Goal: Task Accomplishment & Management: Use online tool/utility

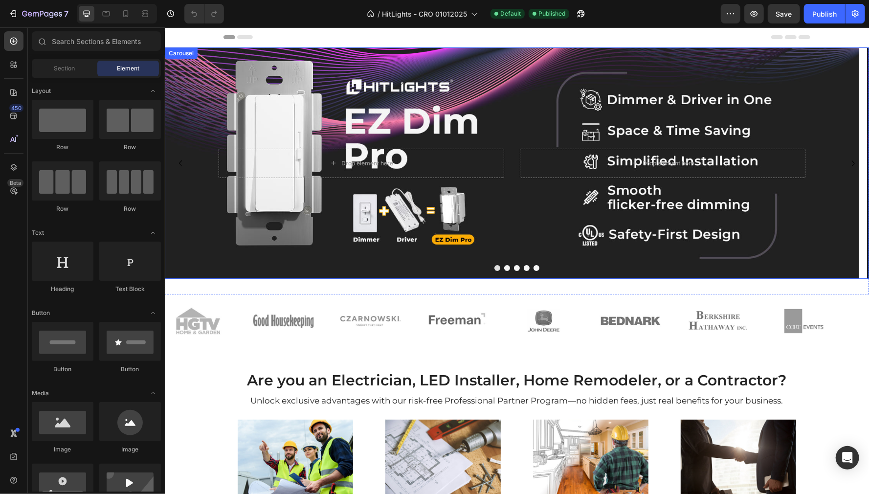
click at [504, 269] on button "Dot" at bounding box center [507, 268] width 6 height 6
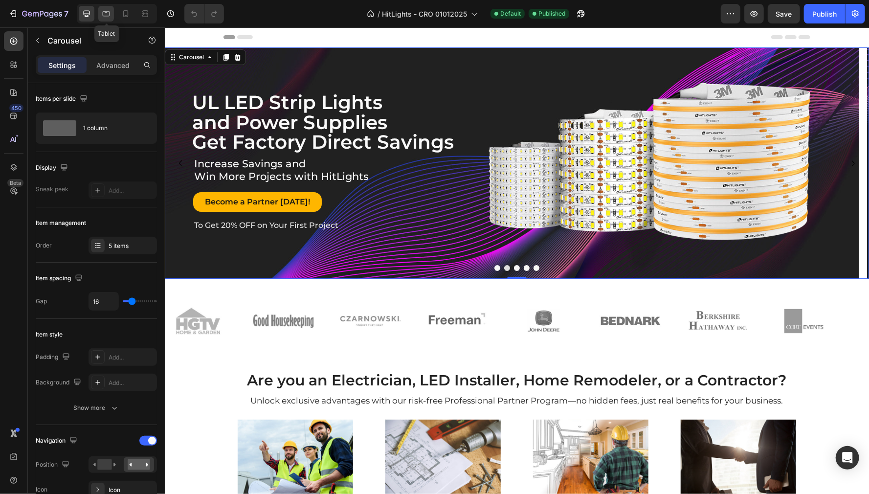
click at [102, 13] on icon at bounding box center [106, 14] width 10 height 10
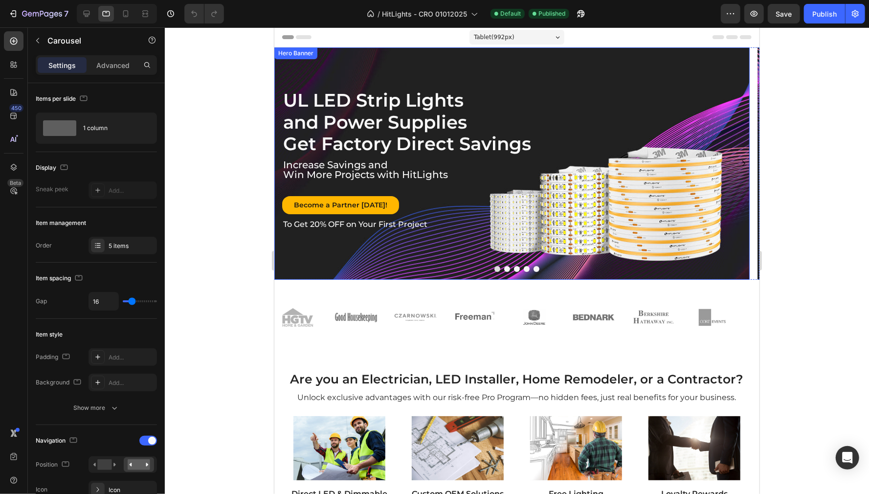
click at [394, 84] on div "UL LED Strip Lights and Power Supplies Get Factory Direct Savings Heading Incre…" at bounding box center [511, 162] width 475 height 165
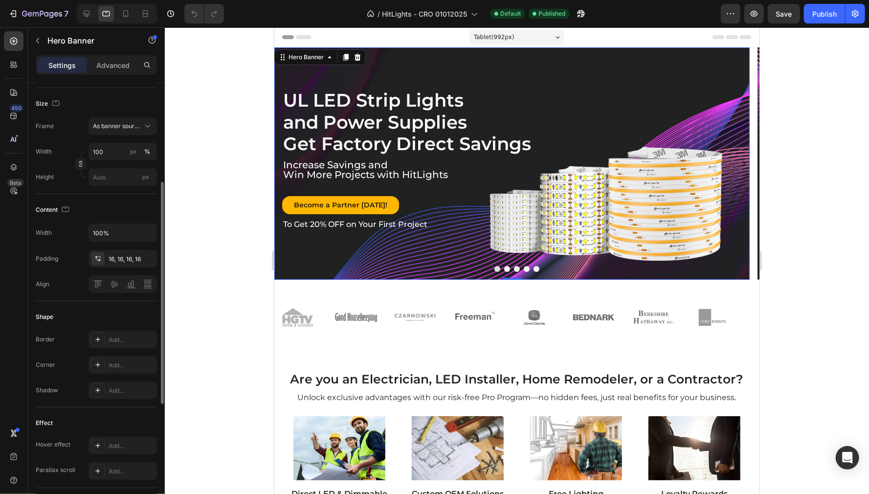
scroll to position [65, 0]
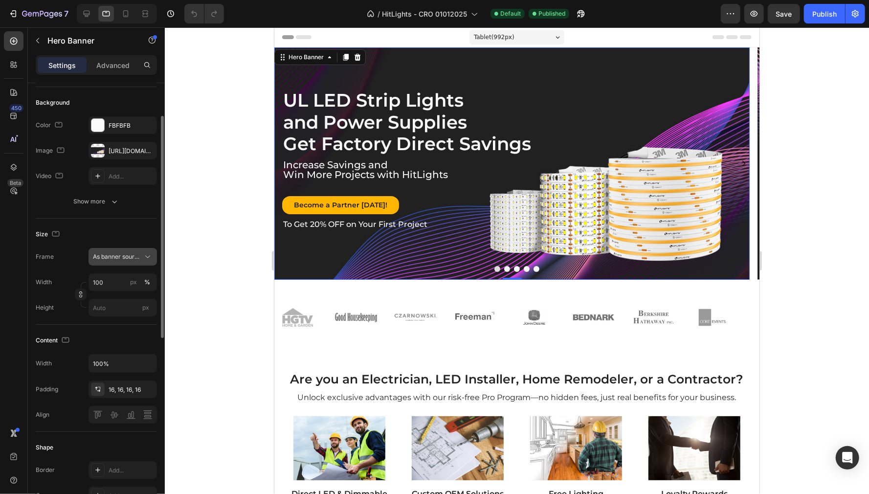
click at [120, 257] on span "As banner source" at bounding box center [117, 256] width 48 height 9
click at [124, 256] on span "As banner source" at bounding box center [117, 256] width 48 height 9
click at [118, 202] on icon "button" at bounding box center [115, 202] width 10 height 10
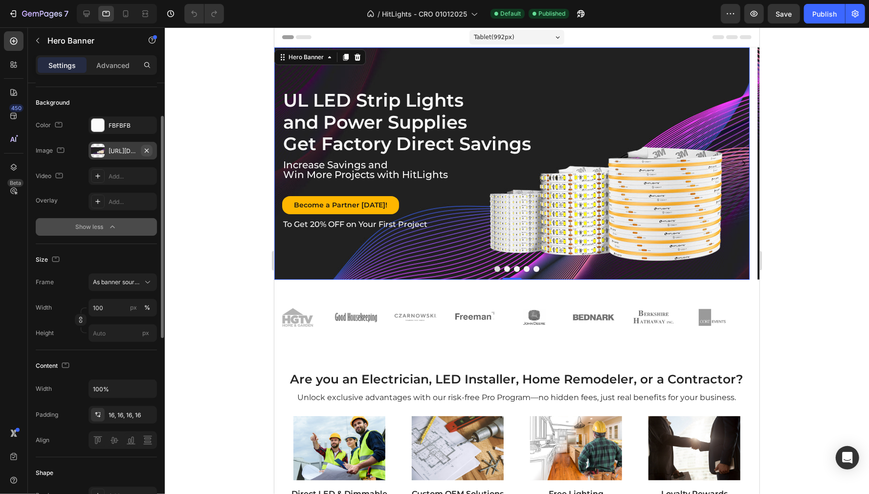
scroll to position [0, 0]
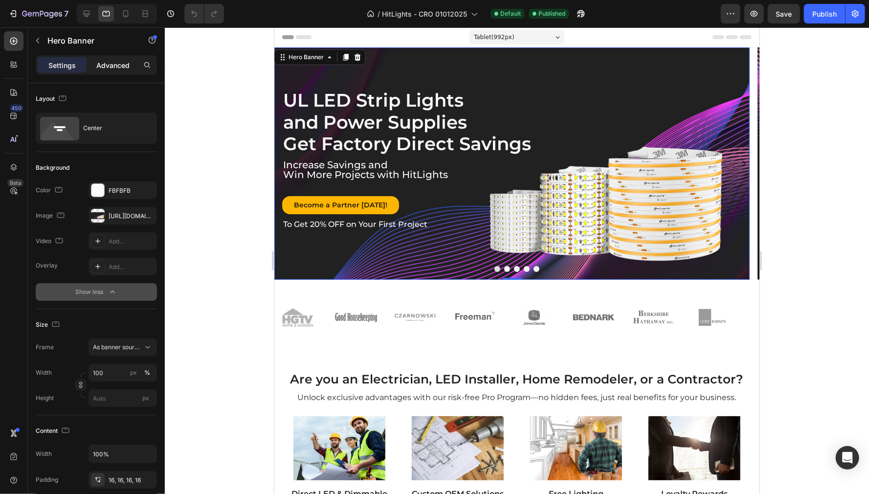
click at [109, 67] on p "Advanced" at bounding box center [112, 65] width 33 height 10
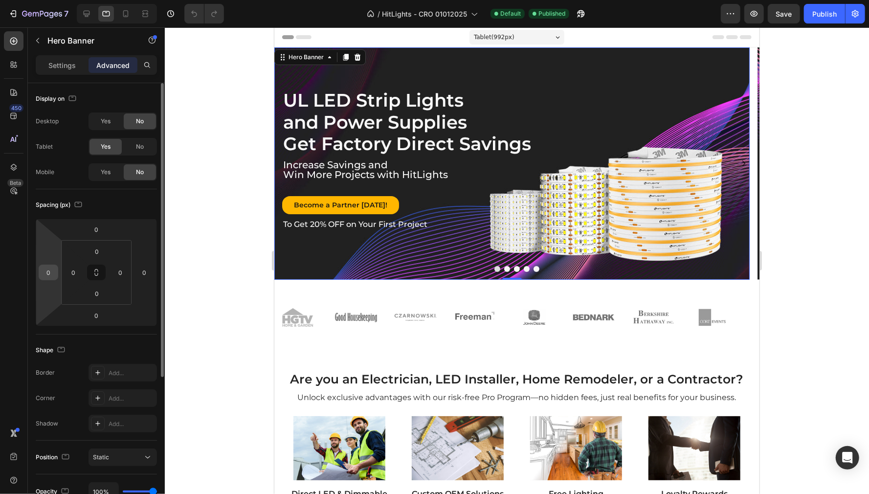
click at [50, 274] on input "0" at bounding box center [48, 272] width 15 height 15
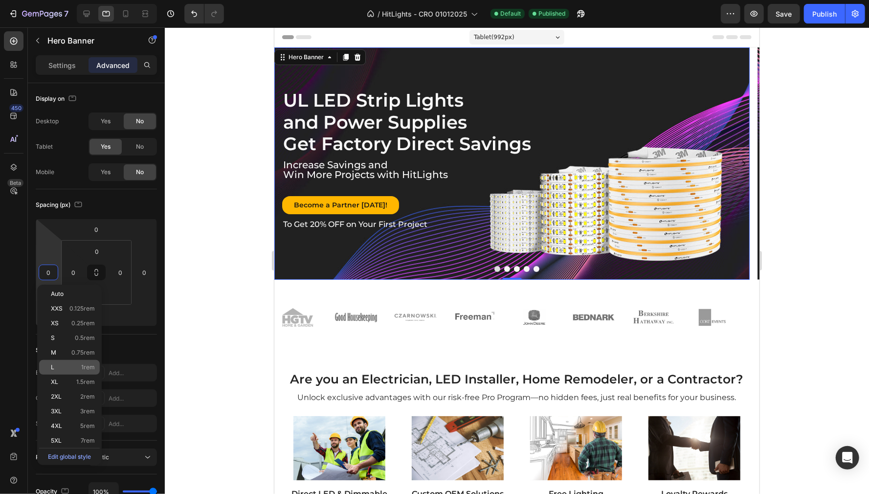
click at [72, 366] on p "L 1rem" at bounding box center [73, 367] width 44 height 7
type input "1"
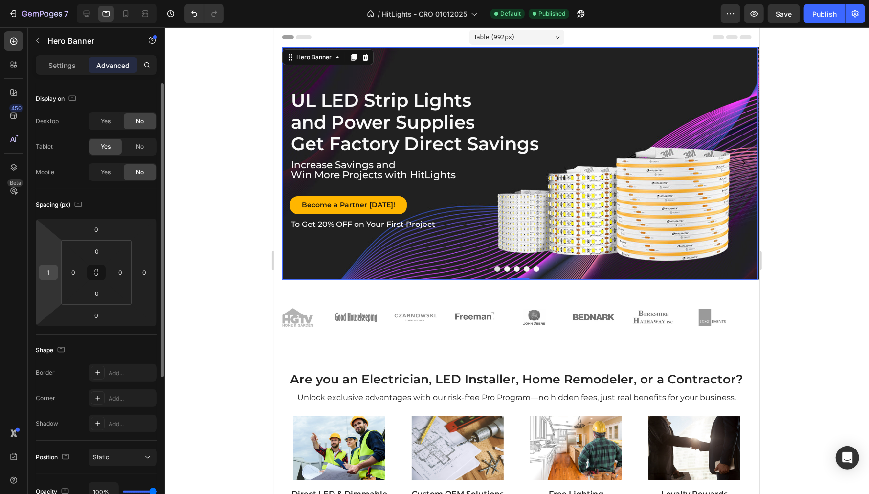
click at [55, 276] on div "1" at bounding box center [49, 273] width 20 height 16
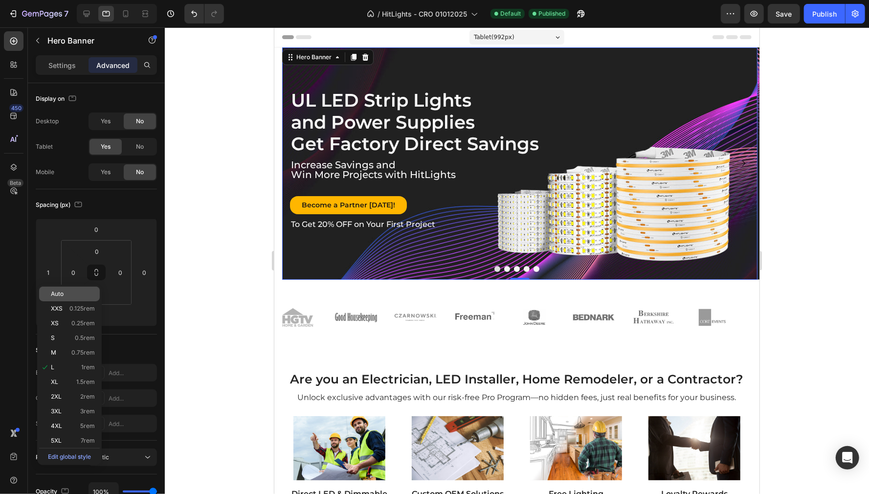
click at [65, 292] on p "Auto" at bounding box center [73, 294] width 44 height 7
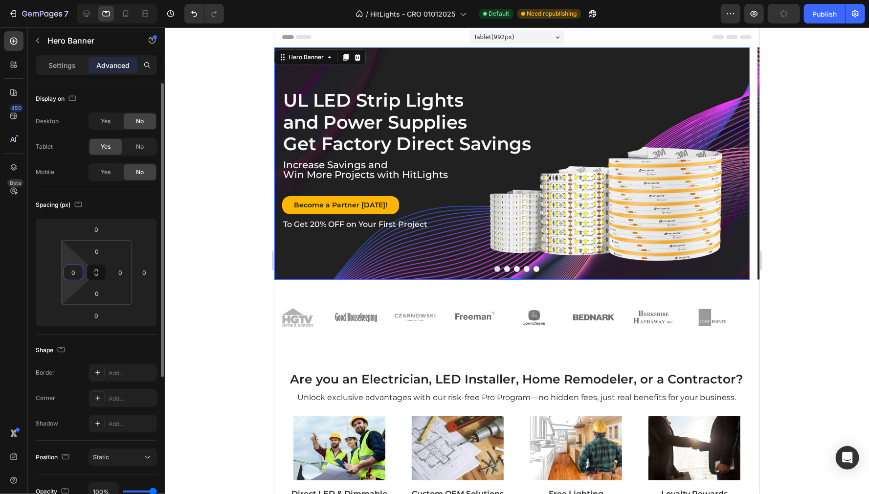
click at [78, 274] on input "0" at bounding box center [73, 272] width 15 height 15
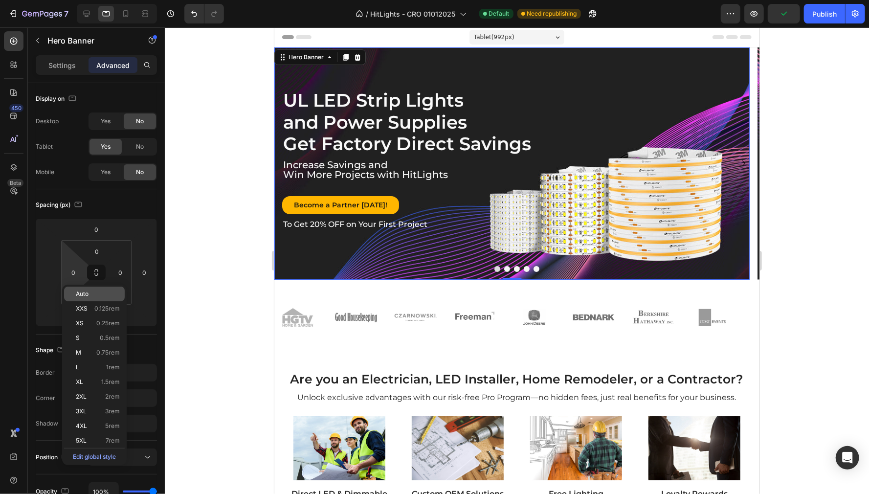
click at [83, 292] on span "Auto" at bounding box center [82, 294] width 13 height 7
type input "Auto"
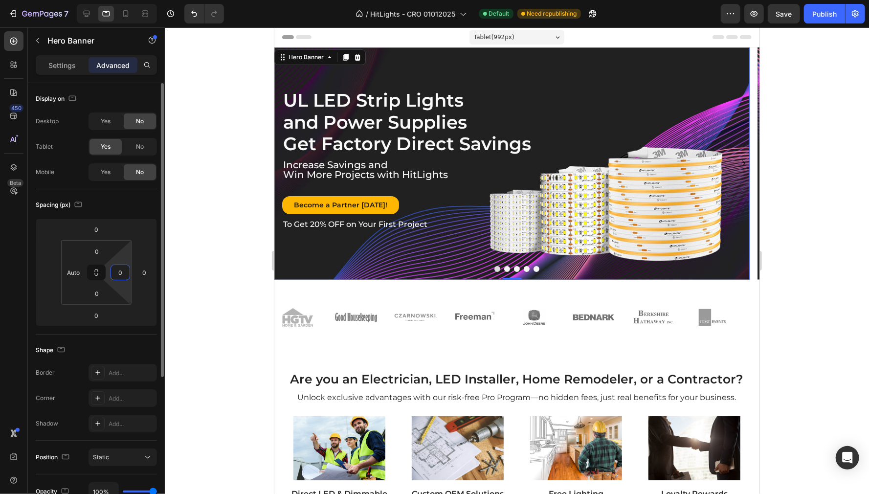
click at [122, 276] on input "0" at bounding box center [120, 272] width 15 height 15
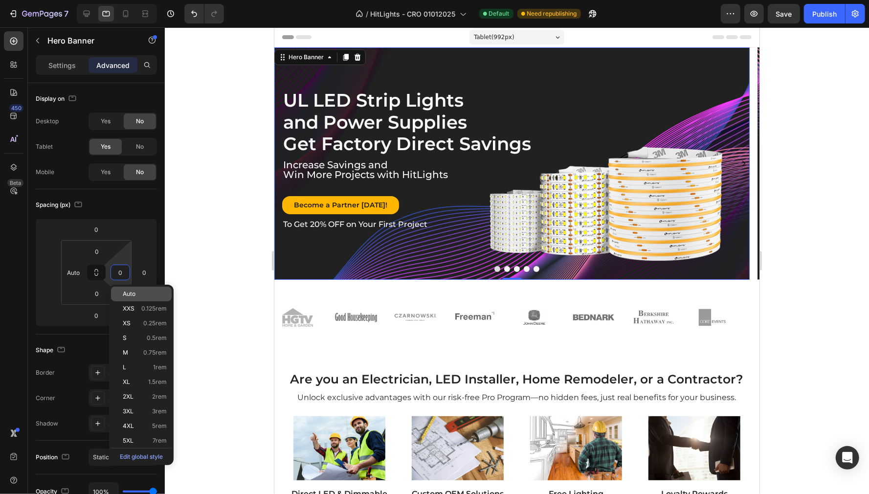
click at [139, 293] on p "Auto" at bounding box center [145, 294] width 44 height 7
type input "Auto"
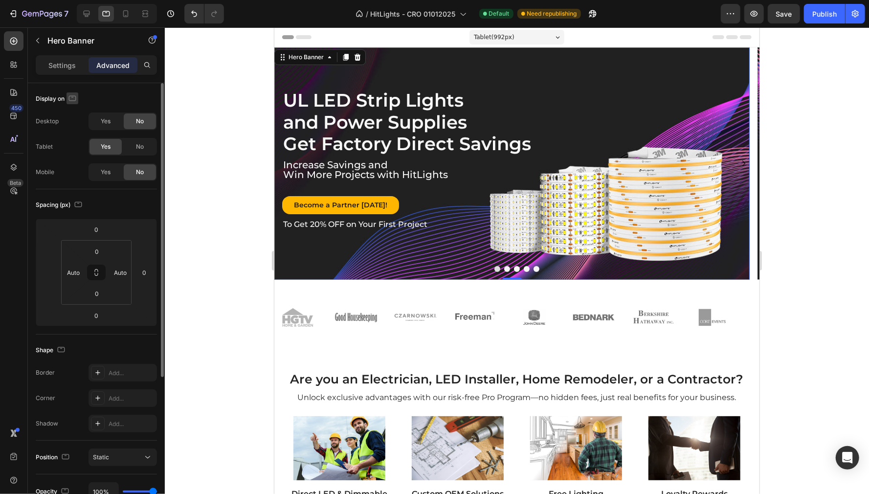
click at [73, 102] on icon "button" at bounding box center [72, 98] width 10 height 10
click at [78, 147] on icon "button" at bounding box center [74, 149] width 10 height 10
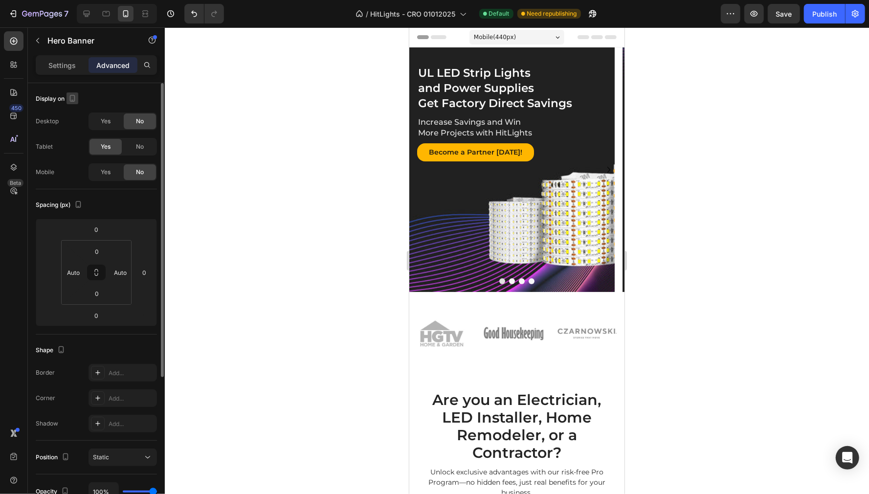
click at [70, 96] on icon "button" at bounding box center [72, 98] width 5 height 7
click at [75, 135] on icon "button" at bounding box center [74, 132] width 10 height 10
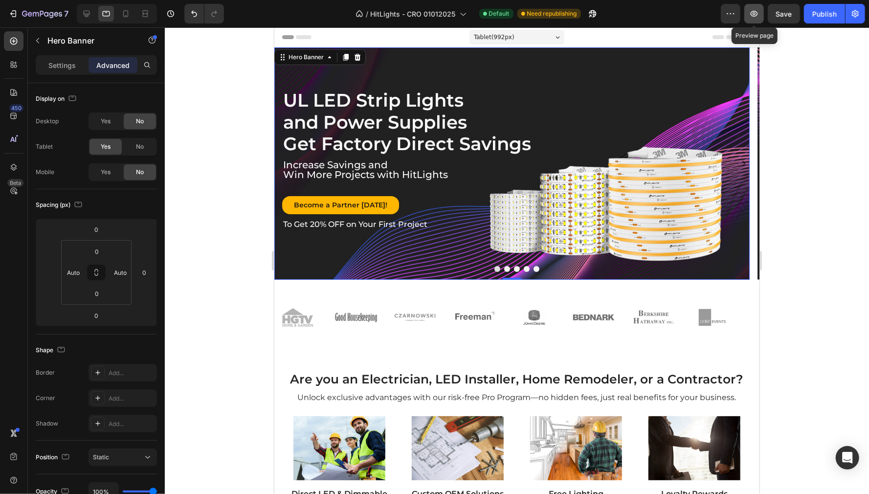
click at [754, 19] on button "button" at bounding box center [754, 14] width 20 height 20
click at [783, 20] on button "Save" at bounding box center [784, 14] width 32 height 20
click at [756, 16] on icon "button" at bounding box center [754, 14] width 7 height 6
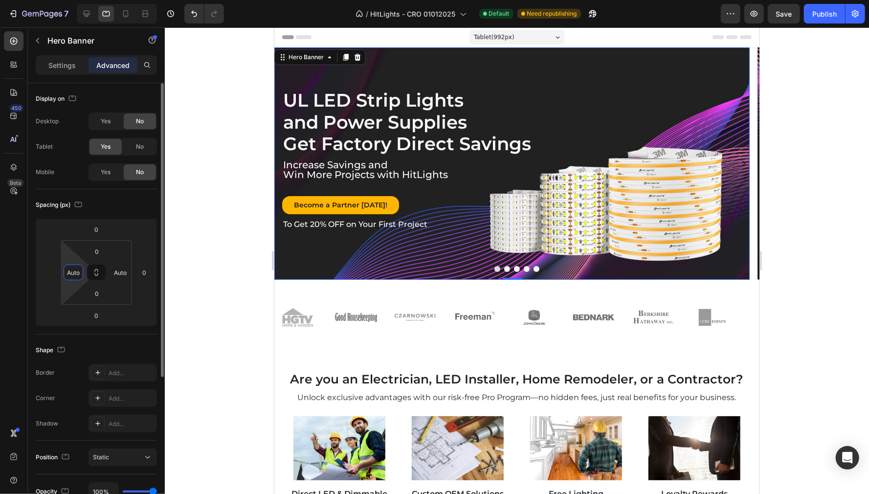
click at [72, 271] on input "Auto" at bounding box center [73, 272] width 15 height 15
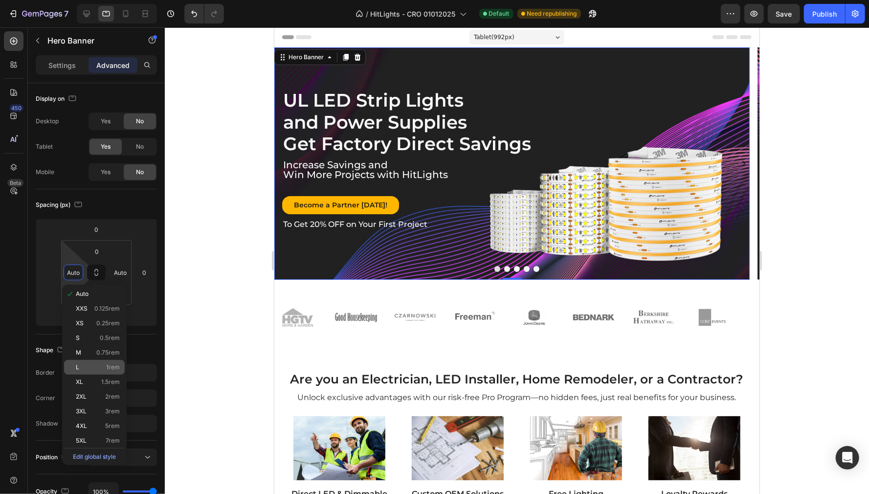
click at [97, 372] on div "L 1rem" at bounding box center [94, 367] width 61 height 15
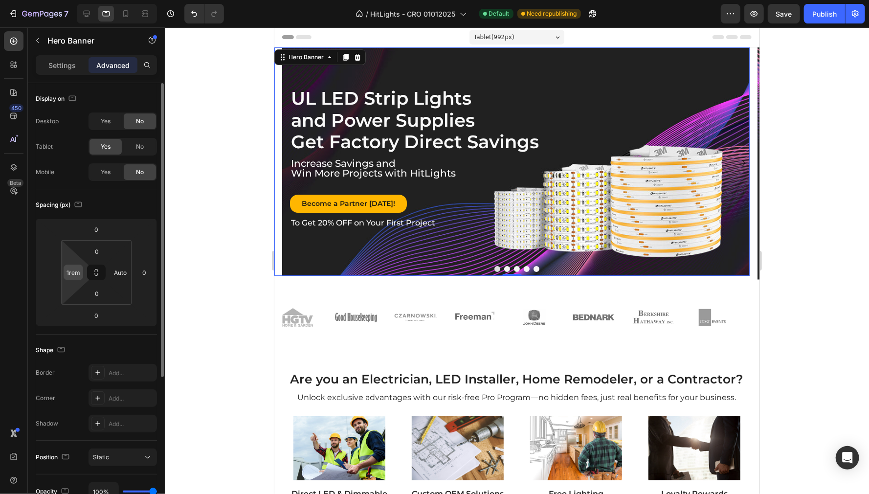
click at [77, 280] on input "1rem" at bounding box center [73, 272] width 15 height 15
type input "0"
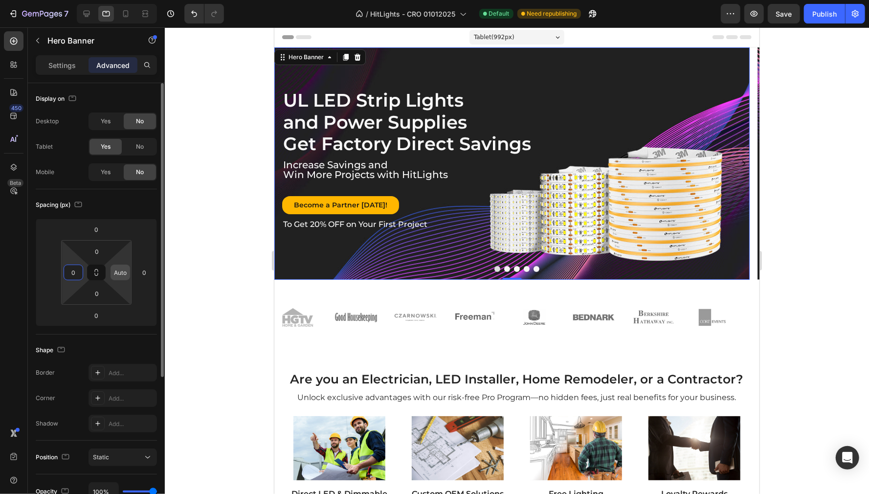
click at [123, 277] on input "Auto" at bounding box center [120, 272] width 15 height 15
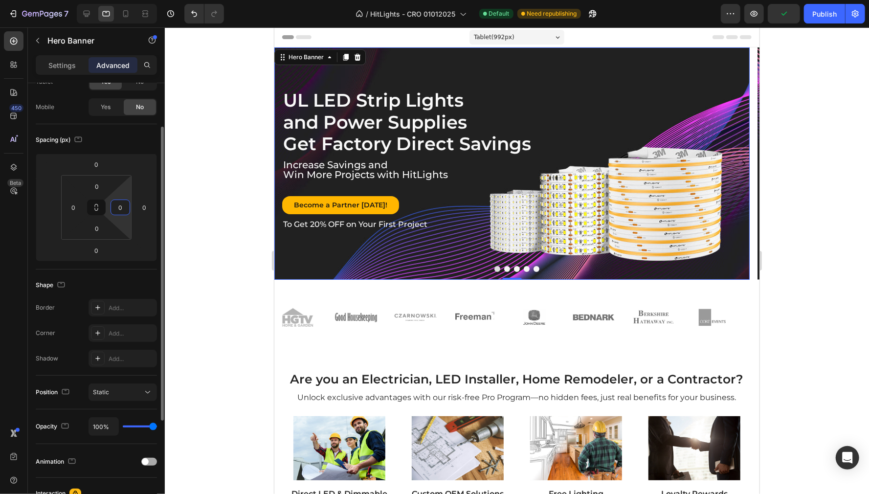
scroll to position [196, 0]
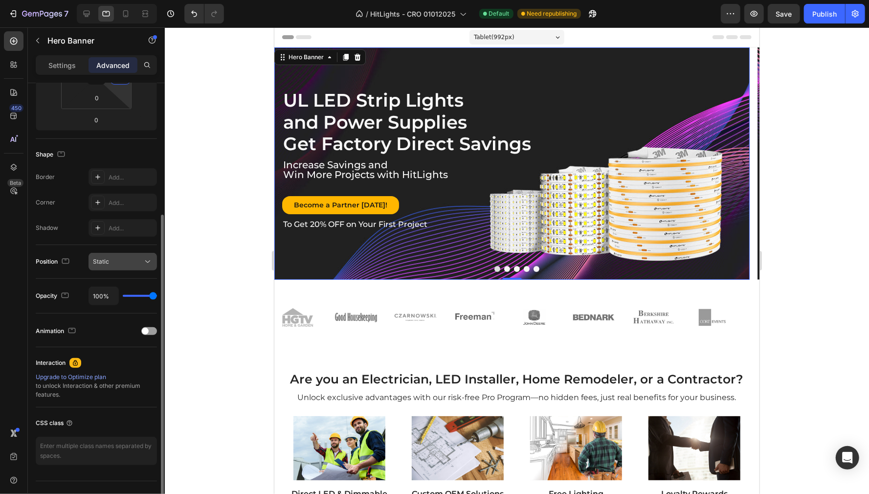
type input "0"
click at [120, 268] on button "Static" at bounding box center [123, 262] width 68 height 18
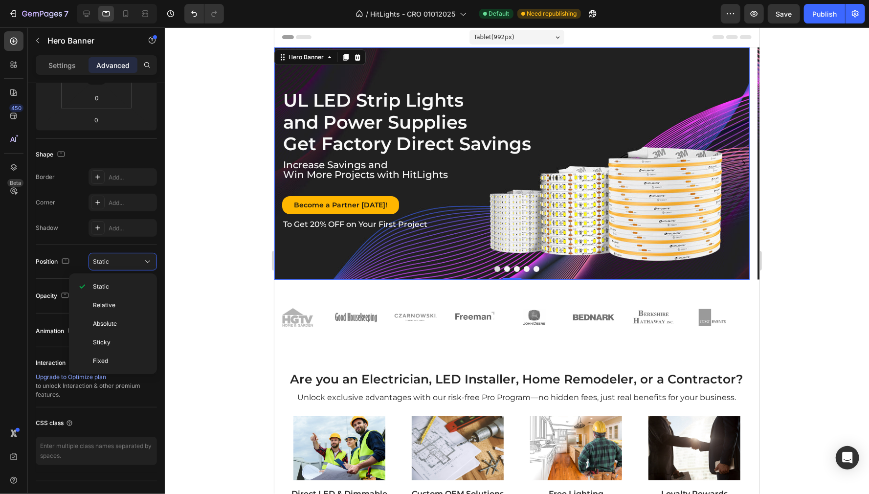
click at [22, 259] on div "450 Beta" at bounding box center [14, 227] width 20 height 392
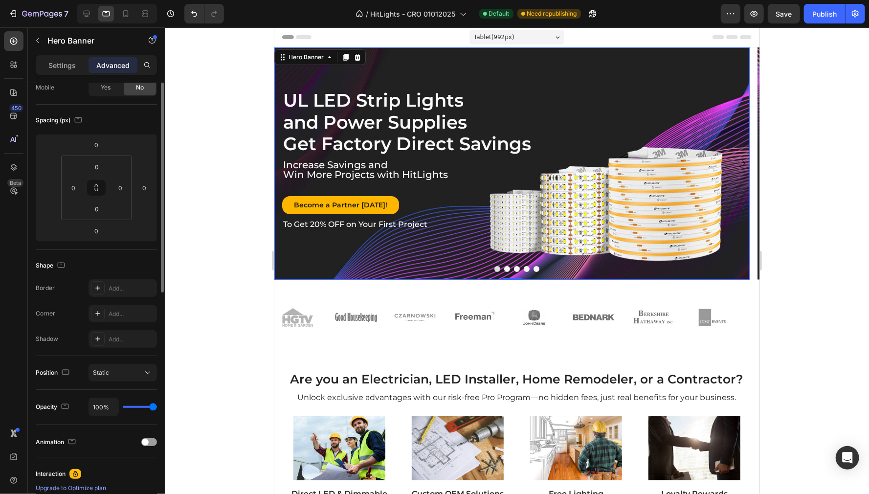
scroll to position [0, 0]
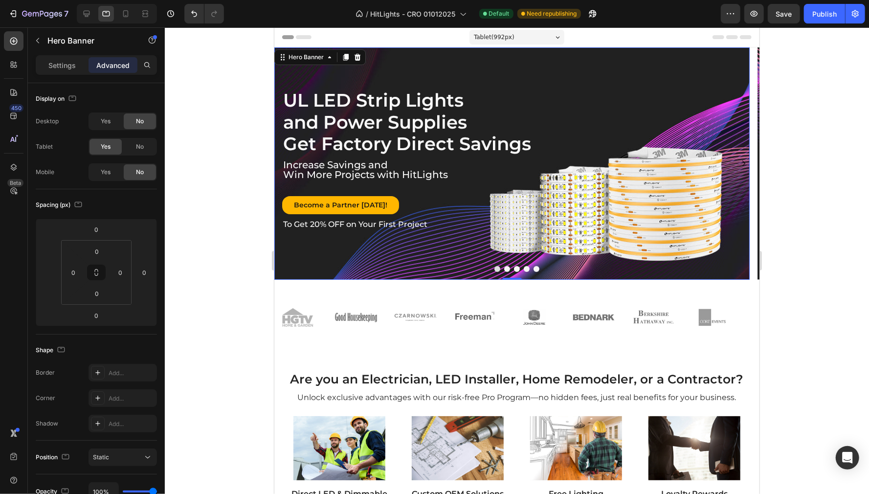
click at [461, 72] on div "Background Image" at bounding box center [511, 163] width 475 height 232
click at [79, 272] on input "0" at bounding box center [73, 272] width 15 height 15
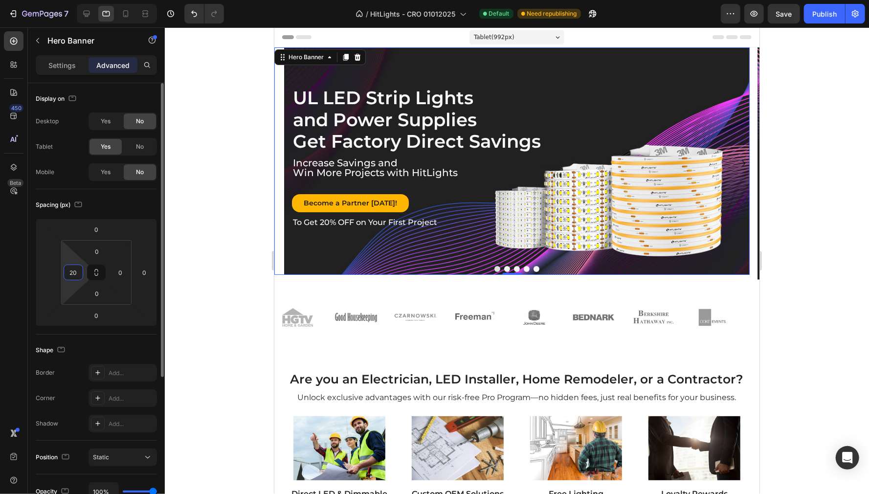
type input "2"
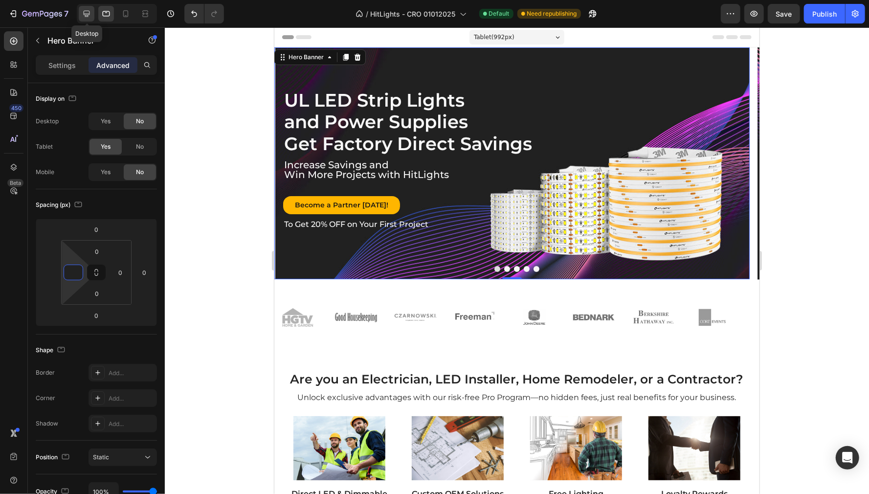
type input "0"
click at [85, 12] on icon at bounding box center [87, 14] width 10 height 10
type input "0"
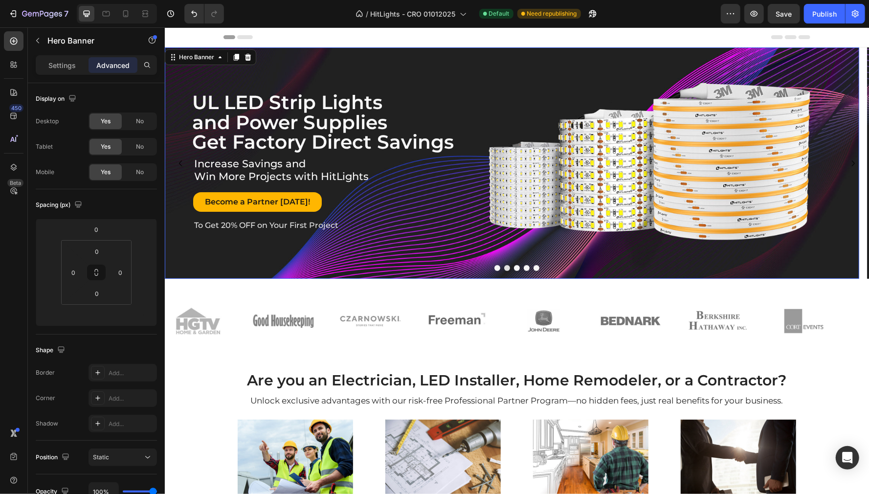
click at [274, 71] on div "Background Image" at bounding box center [511, 162] width 695 height 231
click at [108, 15] on icon at bounding box center [106, 14] width 10 height 10
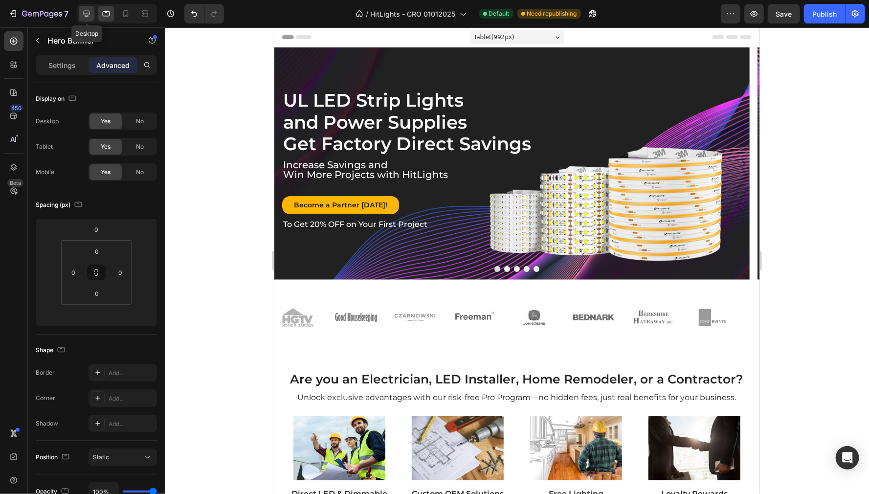
click at [84, 14] on icon at bounding box center [87, 14] width 6 height 6
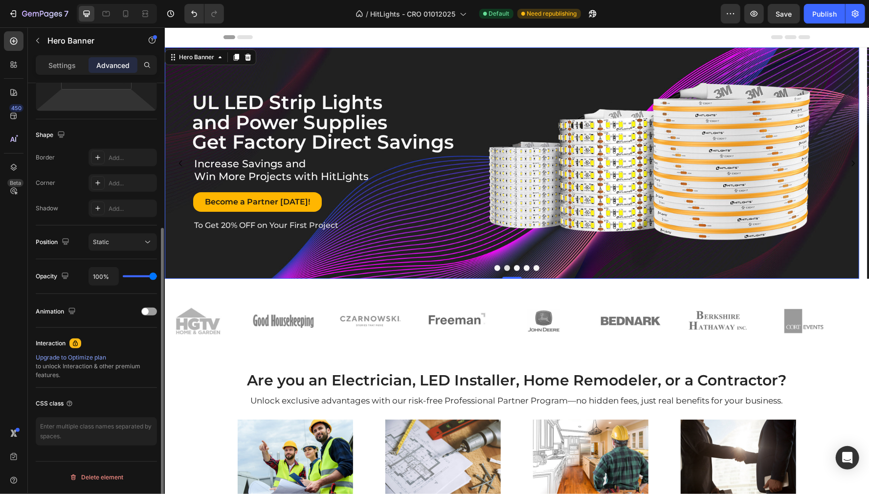
scroll to position [20, 0]
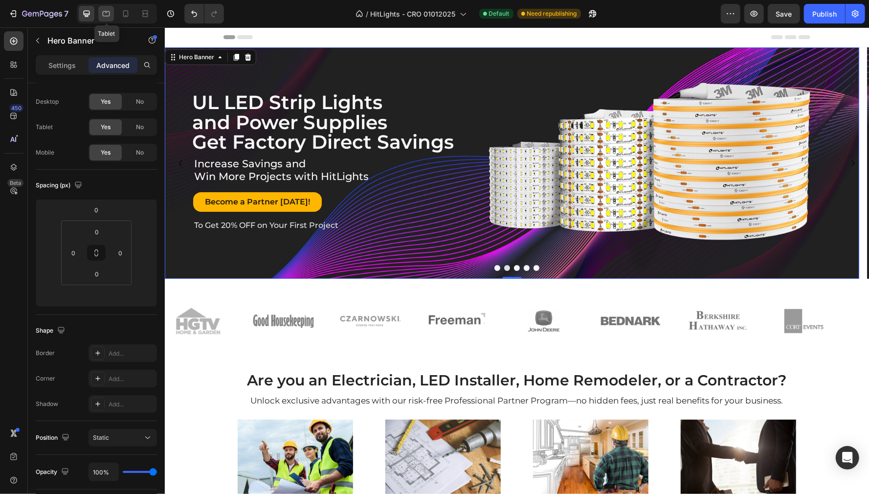
click at [106, 16] on icon at bounding box center [106, 13] width 7 height 5
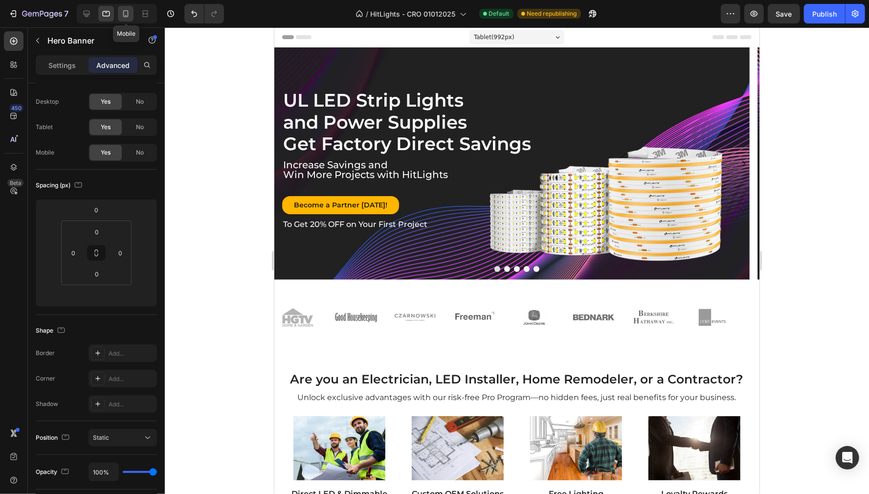
click at [122, 11] on icon at bounding box center [126, 14] width 10 height 10
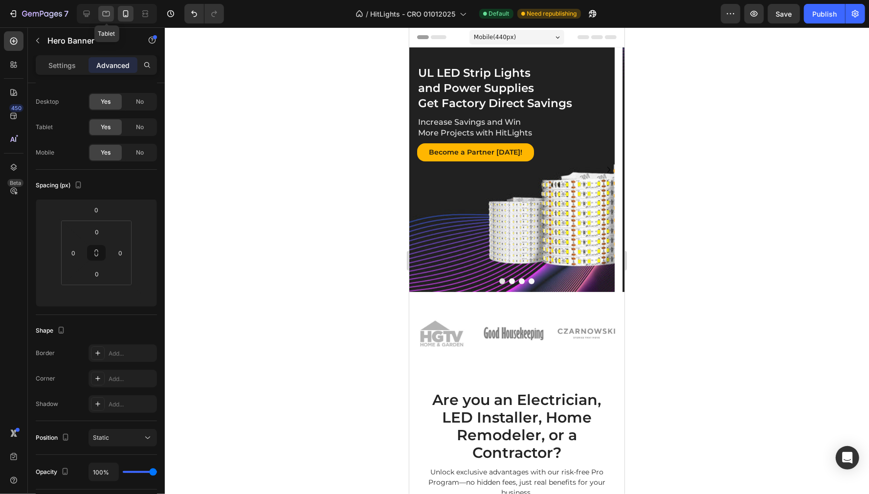
click at [109, 15] on icon at bounding box center [106, 14] width 10 height 10
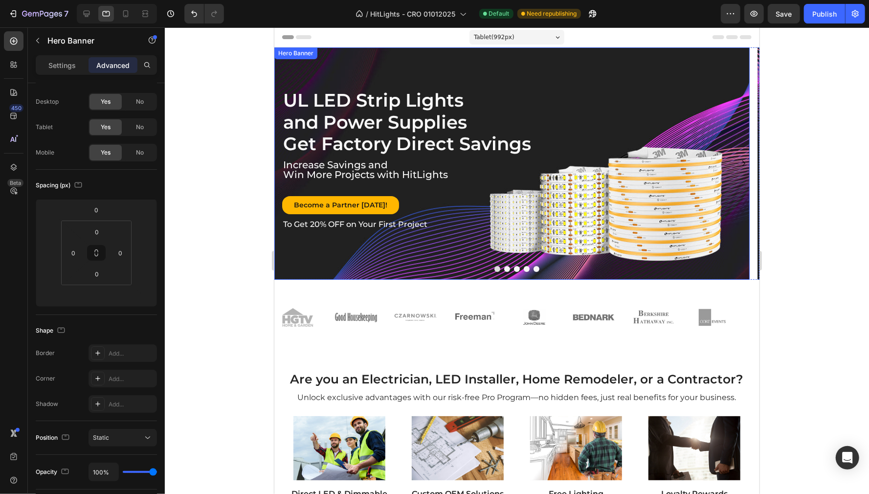
click at [291, 71] on div "Background Image" at bounding box center [511, 163] width 475 height 232
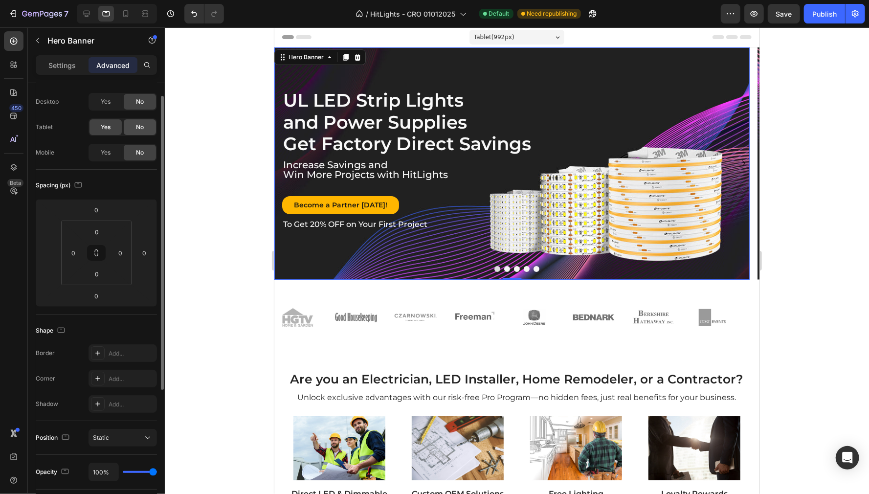
drag, startPoint x: 143, startPoint y: 126, endPoint x: 263, endPoint y: 48, distance: 143.5
click at [143, 126] on span "No" at bounding box center [140, 127] width 8 height 9
click at [114, 103] on div "Yes" at bounding box center [106, 102] width 32 height 16
click at [135, 128] on div "No" at bounding box center [140, 127] width 32 height 16
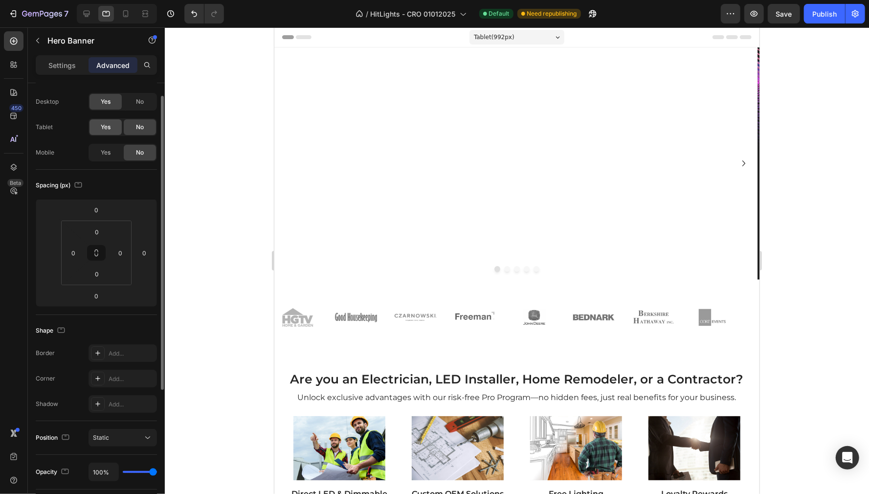
click at [104, 131] on span "Yes" at bounding box center [106, 127] width 10 height 9
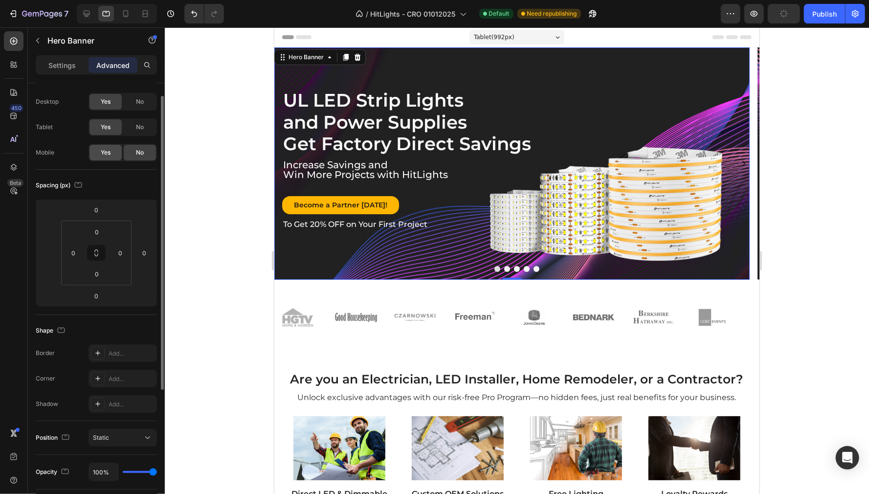
click at [108, 153] on span "Yes" at bounding box center [106, 152] width 10 height 9
click at [144, 98] on div "No" at bounding box center [140, 102] width 32 height 16
click at [132, 153] on div "No" at bounding box center [140, 153] width 32 height 16
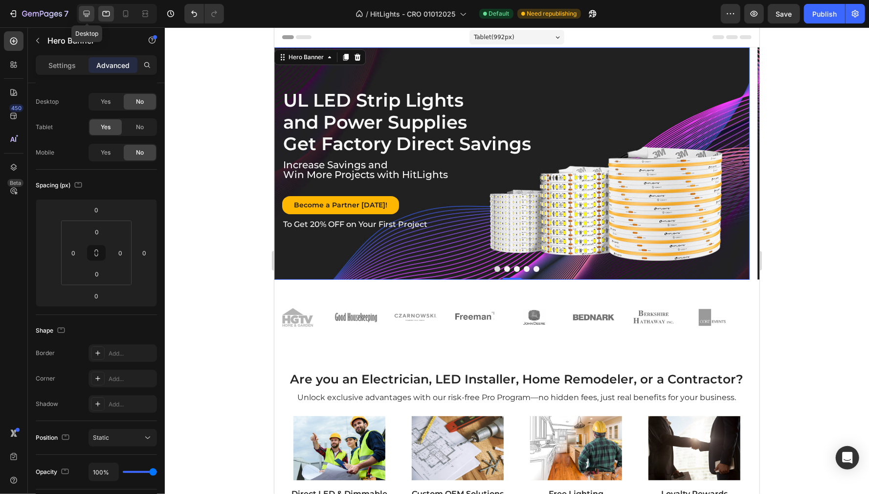
click at [90, 15] on icon at bounding box center [87, 14] width 10 height 10
type input "0"
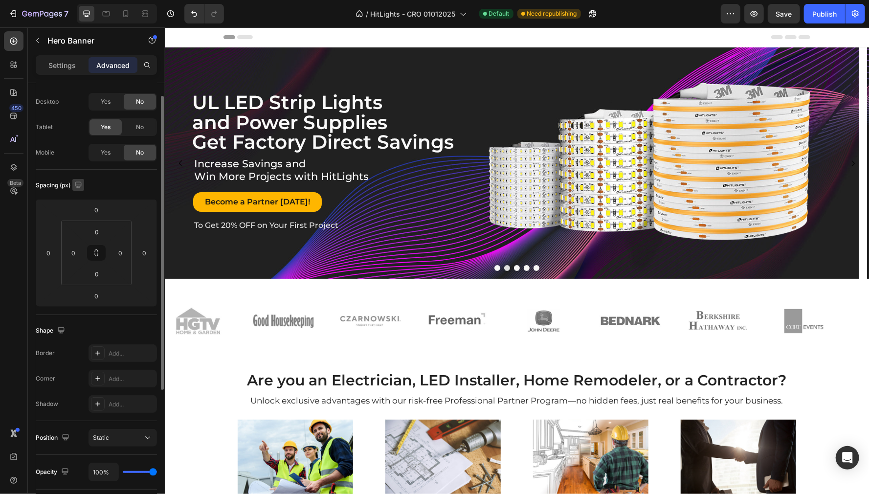
click at [79, 185] on icon "button" at bounding box center [78, 184] width 6 height 6
click at [86, 218] on button "button" at bounding box center [80, 218] width 16 height 16
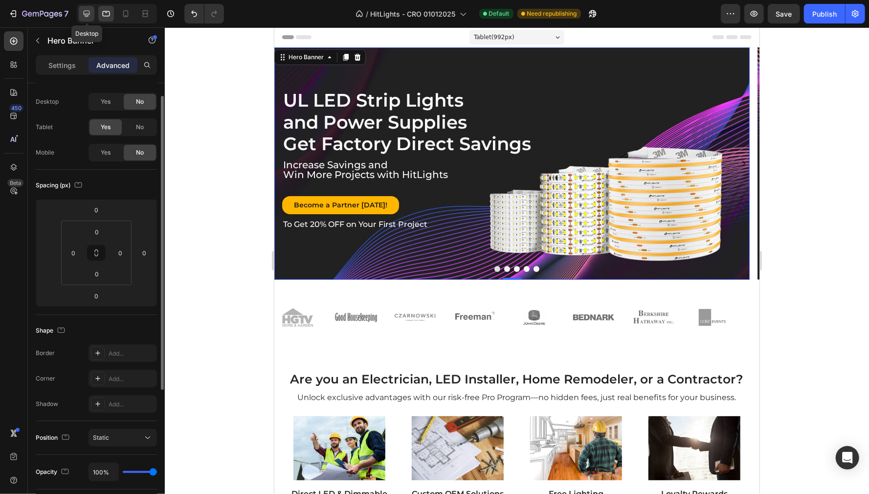
click at [87, 13] on icon at bounding box center [87, 14] width 10 height 10
type input "0"
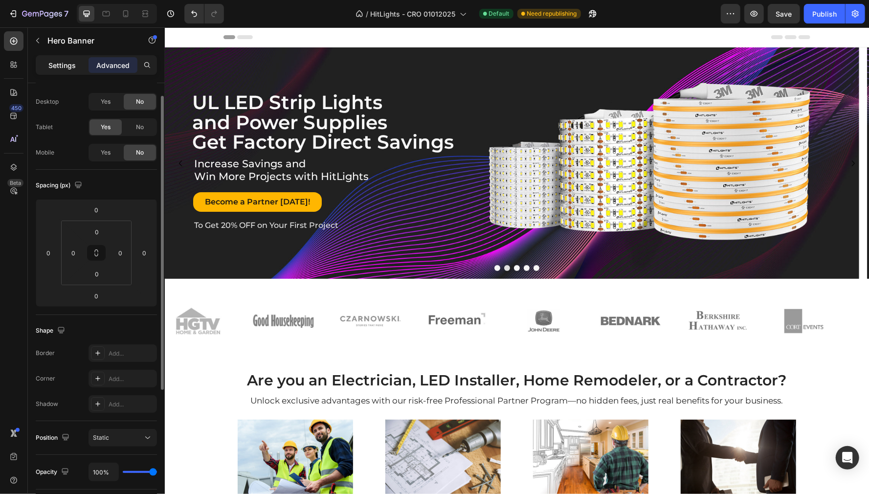
click at [59, 67] on p "Settings" at bounding box center [61, 65] width 27 height 10
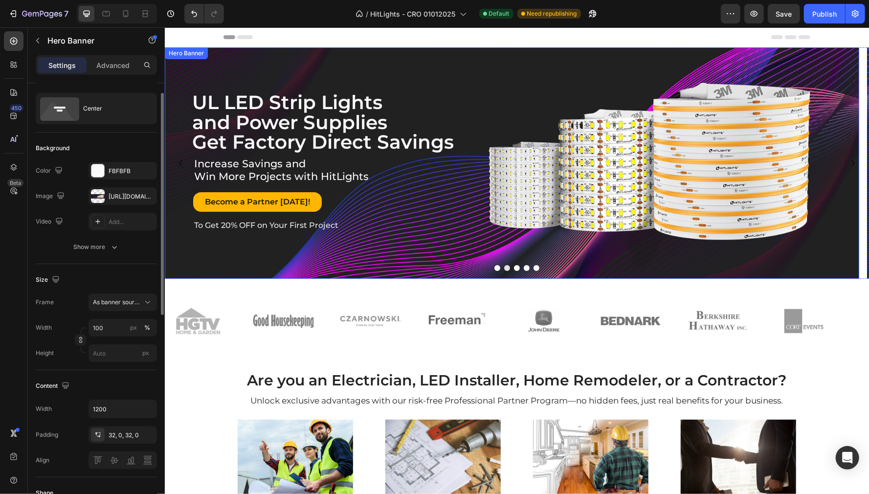
click at [499, 264] on div "Background Image" at bounding box center [511, 162] width 695 height 231
click at [494, 268] on button "Dot" at bounding box center [497, 268] width 6 height 6
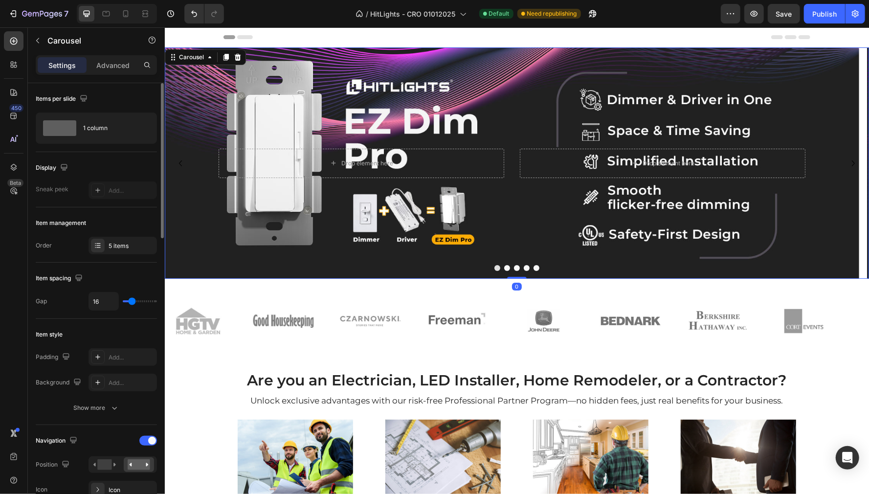
click at [504, 268] on button "Dot" at bounding box center [507, 268] width 6 height 6
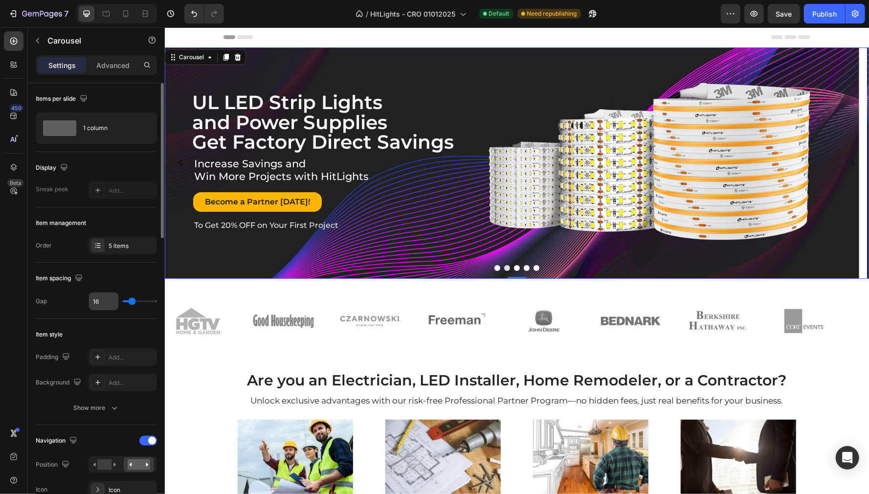
click at [102, 302] on input "16" at bounding box center [103, 301] width 29 height 18
type input "1"
type input "14"
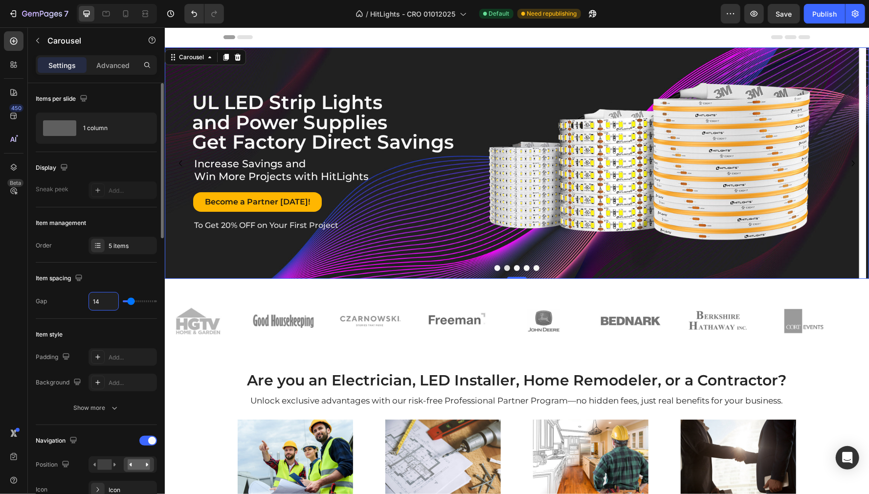
type input "1"
type input "16"
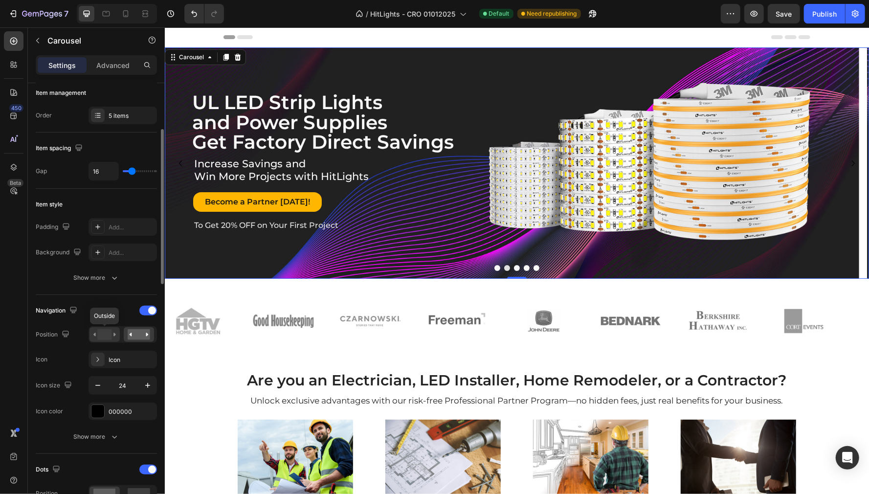
click at [105, 336] on rect at bounding box center [104, 334] width 14 height 11
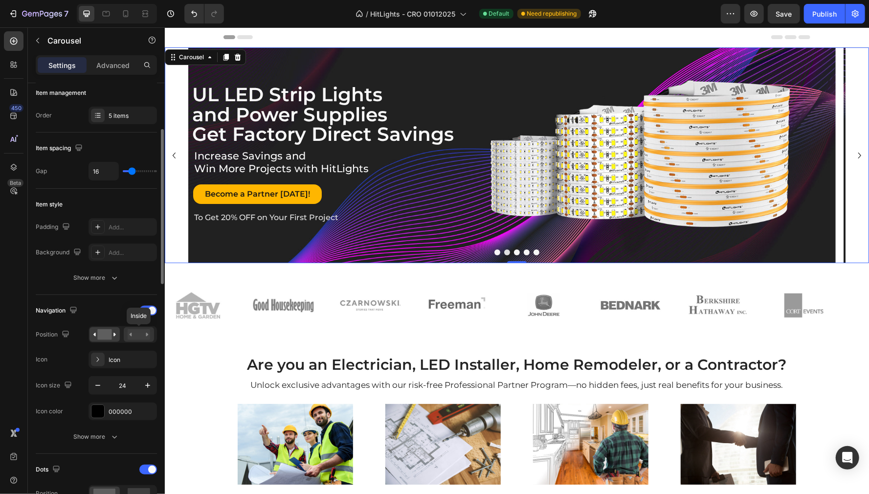
click at [143, 337] on rect at bounding box center [139, 334] width 22 height 11
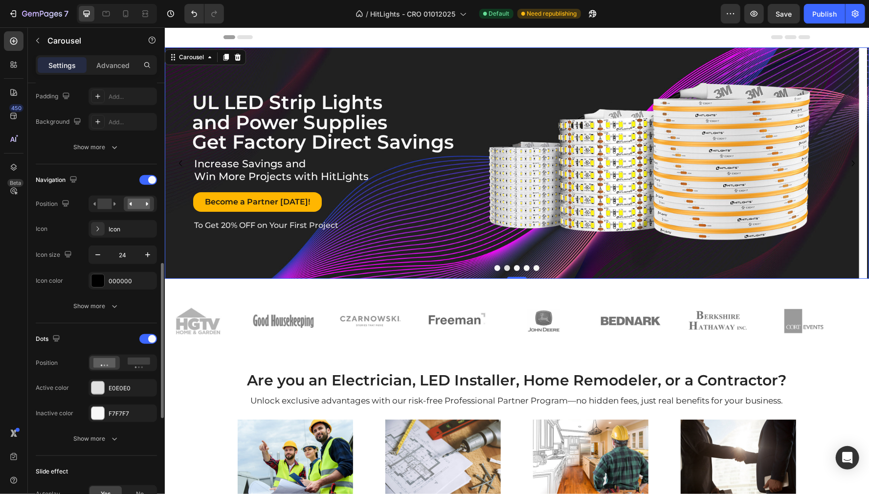
scroll to position [326, 0]
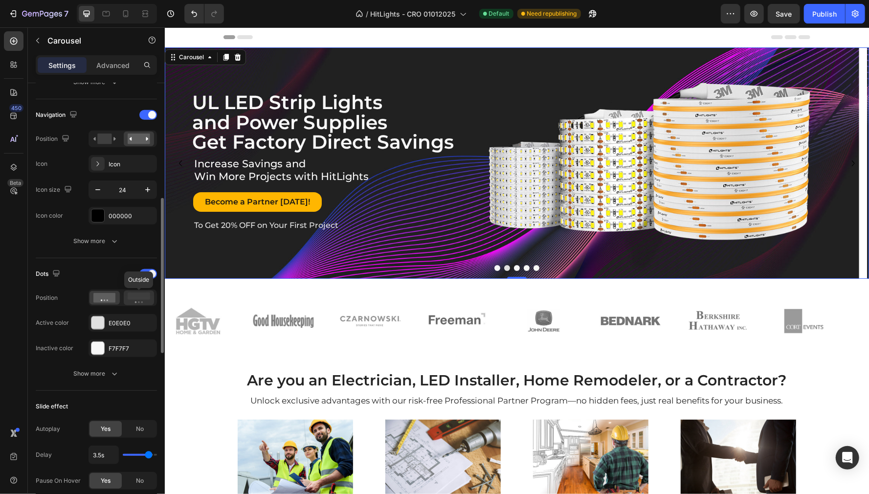
click at [137, 299] on rect at bounding box center [139, 295] width 22 height 7
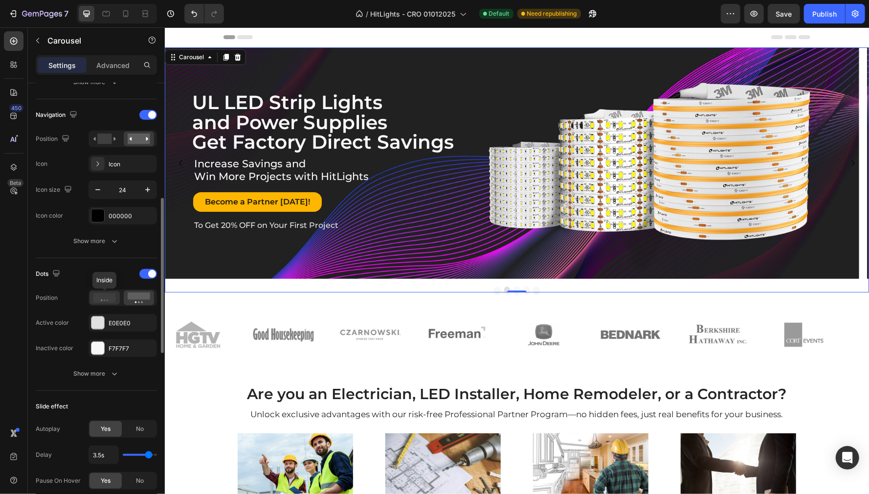
click at [101, 297] on icon at bounding box center [104, 298] width 22 height 10
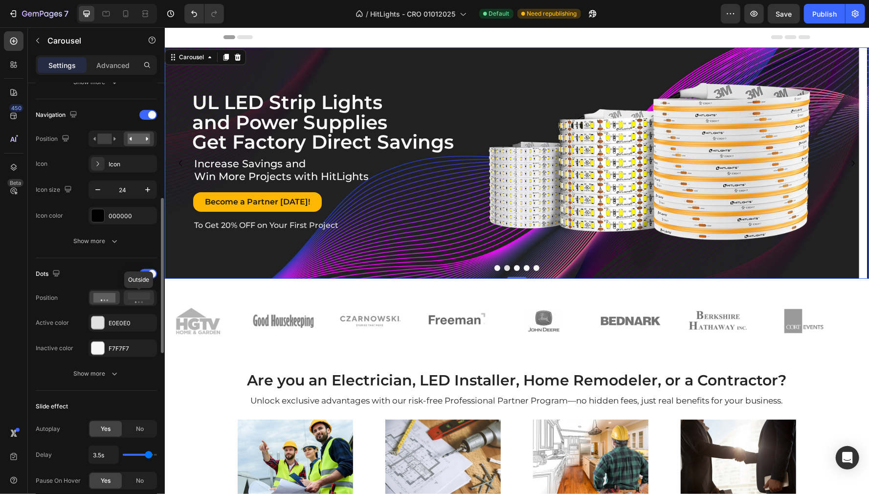
click at [140, 299] on rect at bounding box center [139, 295] width 22 height 7
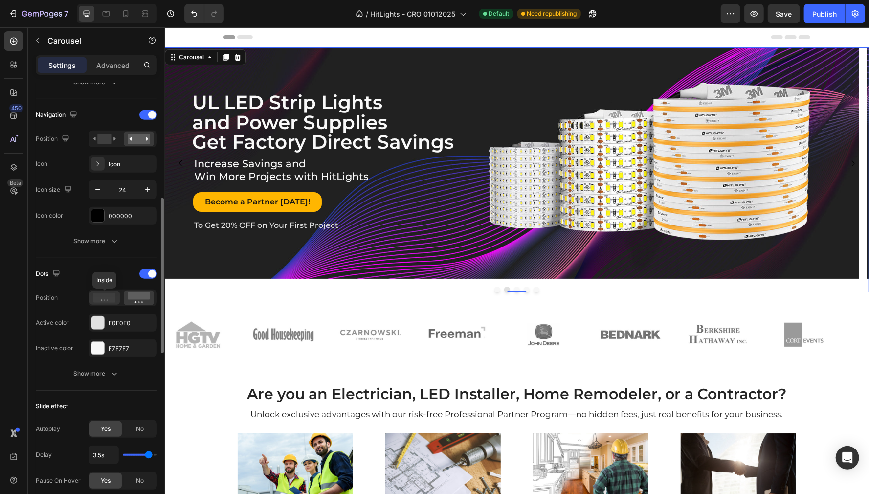
click at [105, 299] on icon at bounding box center [104, 298] width 22 height 10
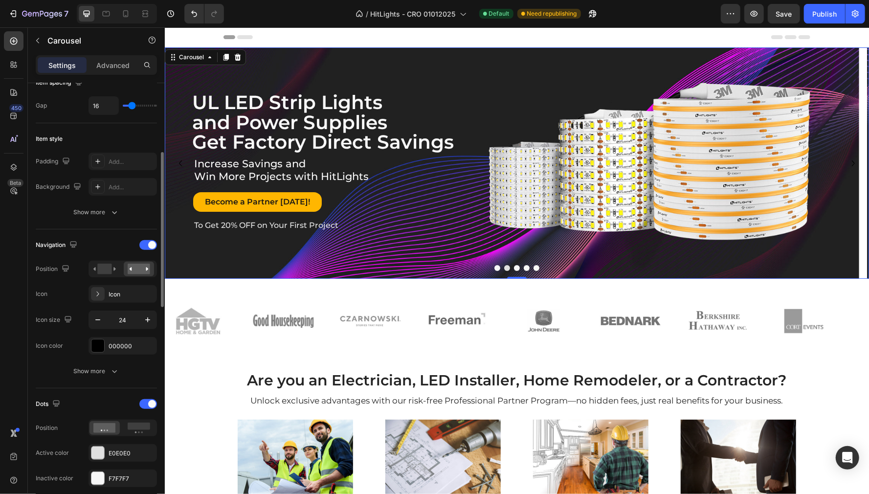
scroll to position [0, 0]
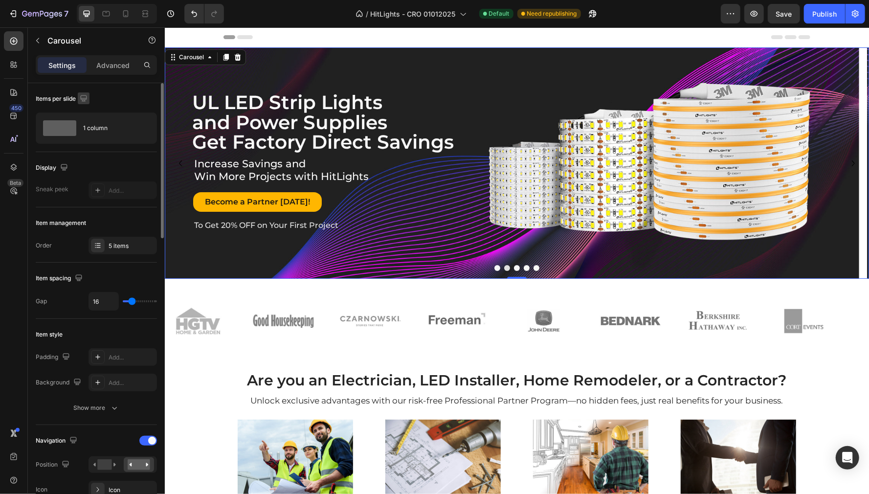
click at [87, 96] on icon "button" at bounding box center [83, 98] width 6 height 6
click at [90, 132] on icon "button" at bounding box center [86, 132] width 10 height 10
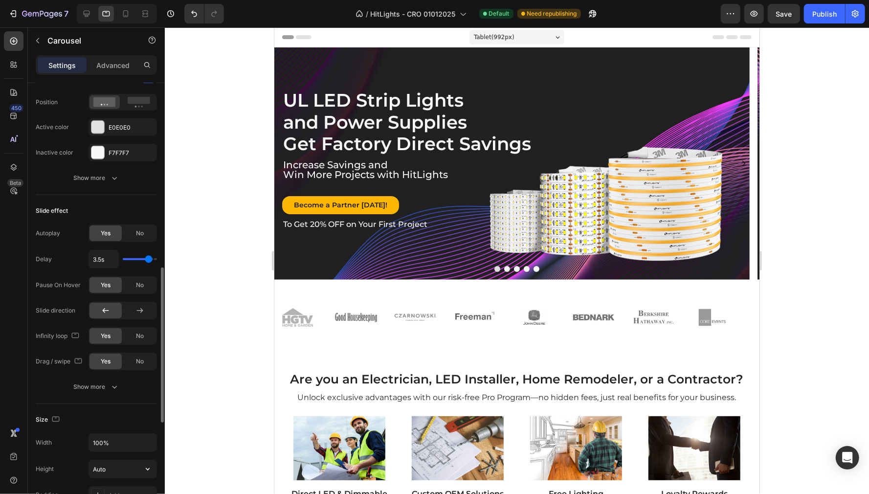
scroll to position [587, 0]
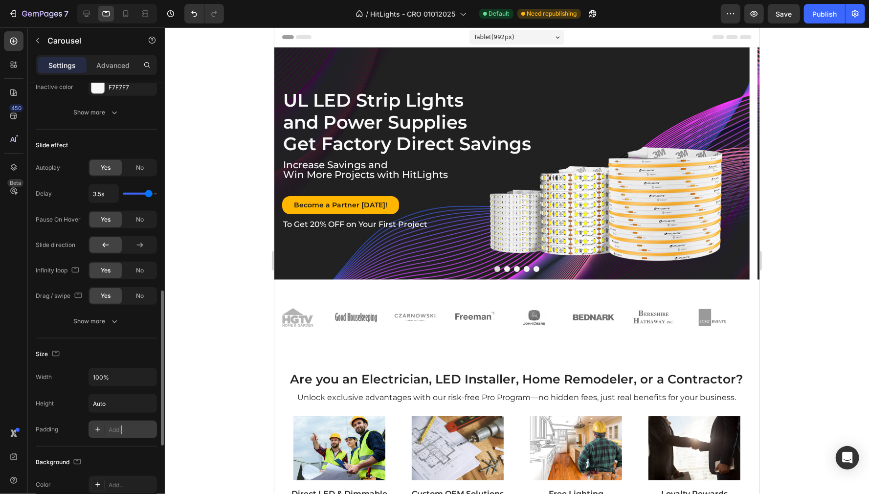
click at [122, 431] on div "Add..." at bounding box center [132, 430] width 46 height 9
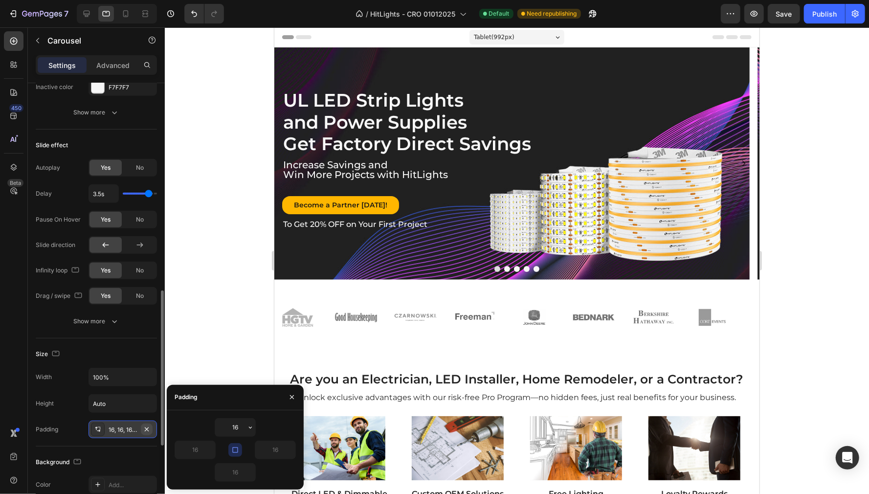
click at [149, 433] on icon "button" at bounding box center [147, 430] width 8 height 8
type input "0"
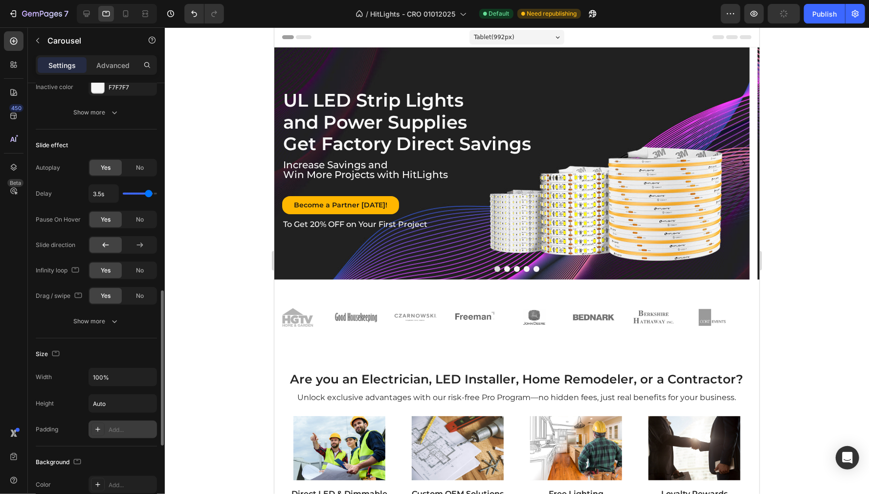
click at [118, 433] on div "Add..." at bounding box center [132, 430] width 46 height 9
type input "16"
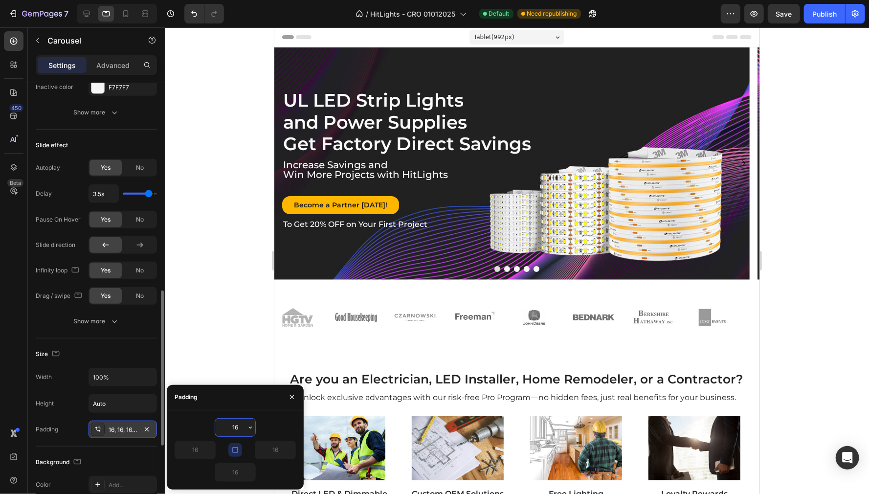
click at [117, 437] on div "16, 16, 16, 16" at bounding box center [123, 430] width 68 height 18
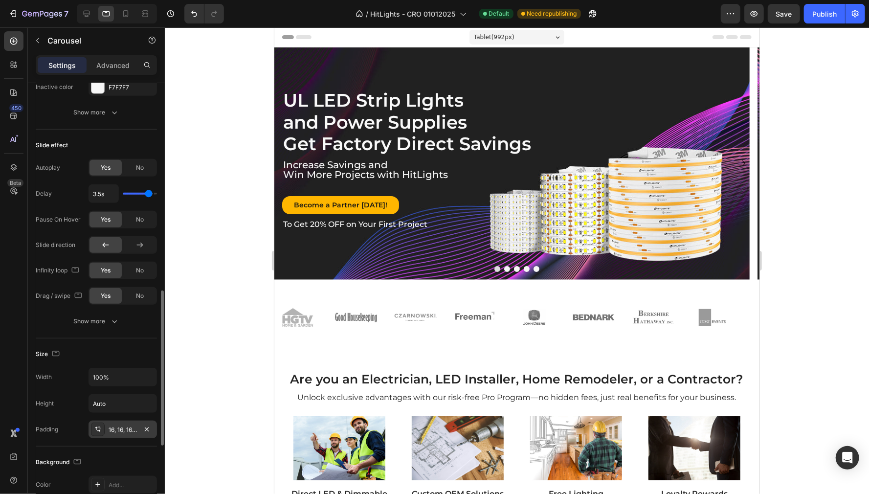
click at [101, 431] on icon at bounding box center [98, 430] width 8 height 8
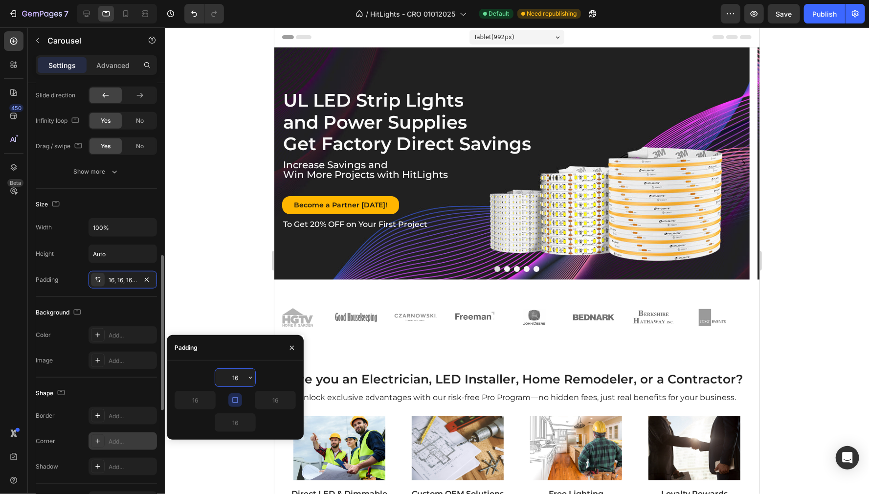
scroll to position [672, 0]
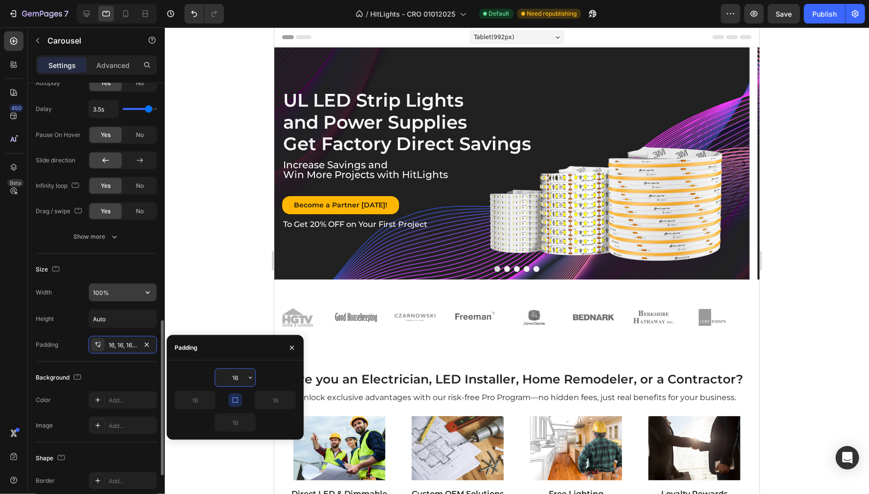
click at [112, 297] on input "100%" at bounding box center [122, 293] width 67 height 18
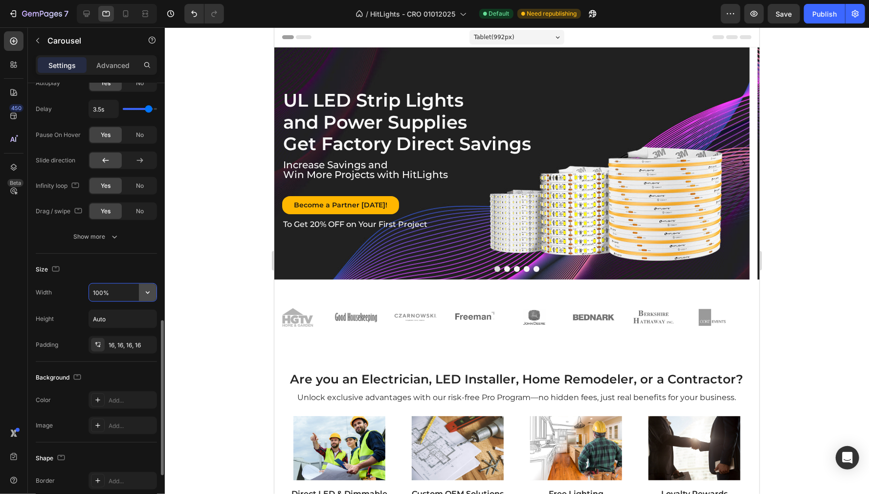
click at [155, 294] on button "button" at bounding box center [148, 293] width 18 height 18
click at [114, 294] on input "100%" at bounding box center [122, 293] width 67 height 18
drag, startPoint x: 85, startPoint y: 290, endPoint x: 71, endPoint y: 290, distance: 13.7
click at [71, 290] on div "Width 100%" at bounding box center [96, 292] width 121 height 19
click at [57, 270] on icon "button" at bounding box center [56, 269] width 10 height 10
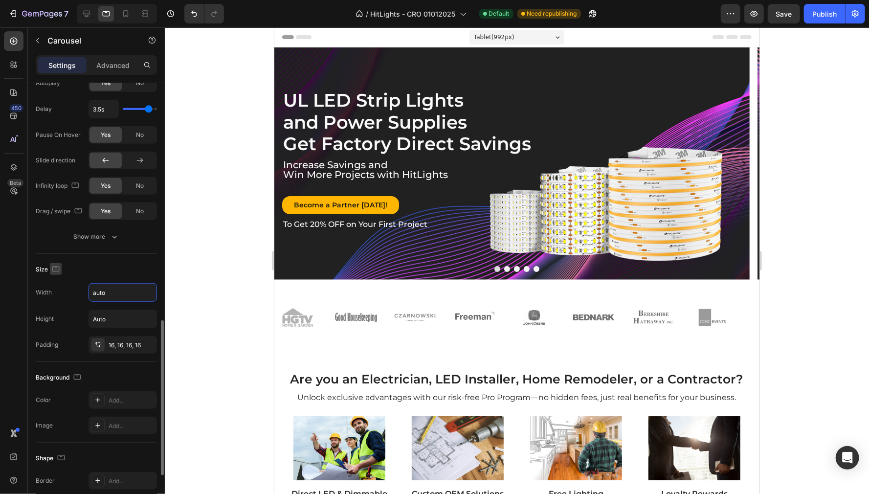
type input "Auto"
click at [116, 267] on div "Size" at bounding box center [96, 270] width 121 height 16
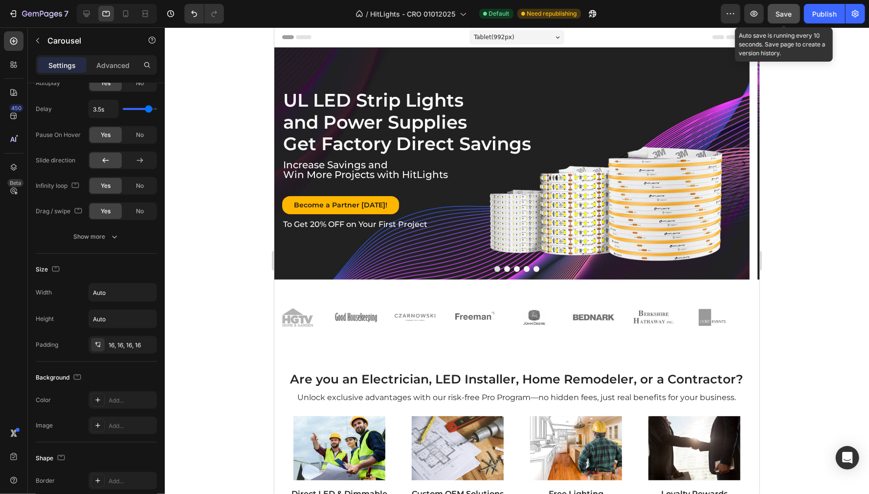
click at [784, 18] on div "Save" at bounding box center [784, 14] width 16 height 10
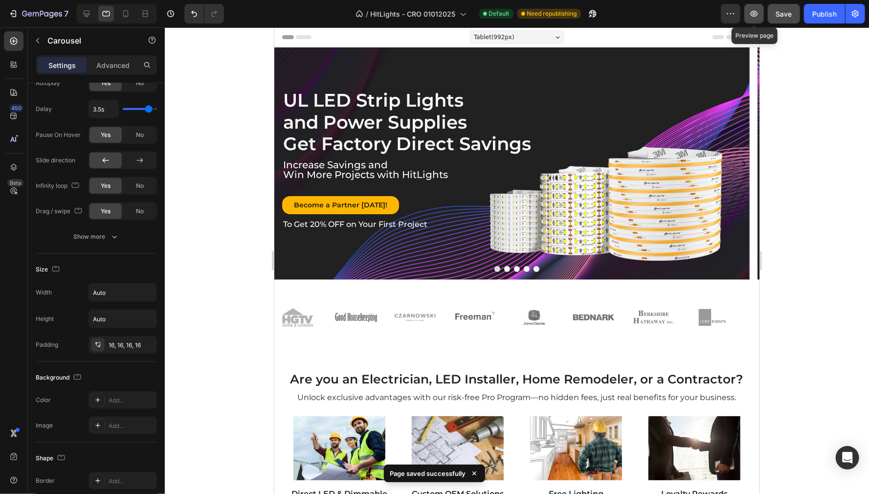
click at [752, 16] on icon "button" at bounding box center [754, 14] width 7 height 6
